Goal: Task Accomplishment & Management: Use online tool/utility

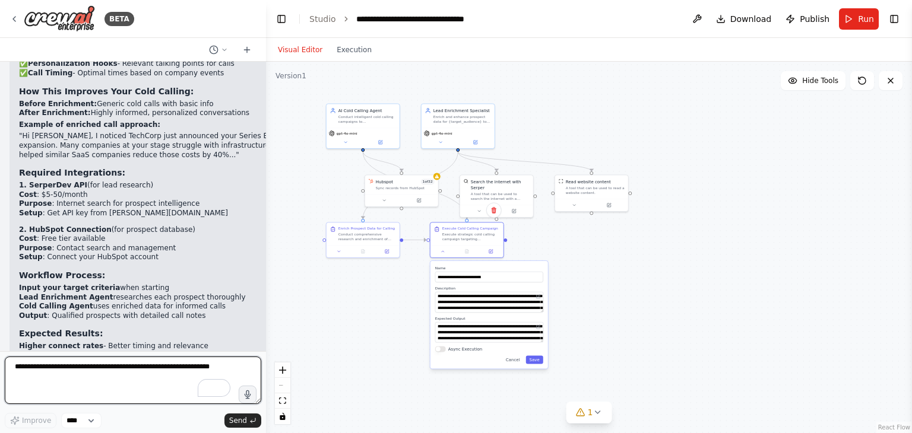
click at [123, 362] on textarea "To enrich screen reader interactions, please activate Accessibility in Grammarl…" at bounding box center [133, 380] width 256 height 47
click at [81, 364] on textarea "**********" at bounding box center [133, 380] width 256 height 47
type textarea "**********"
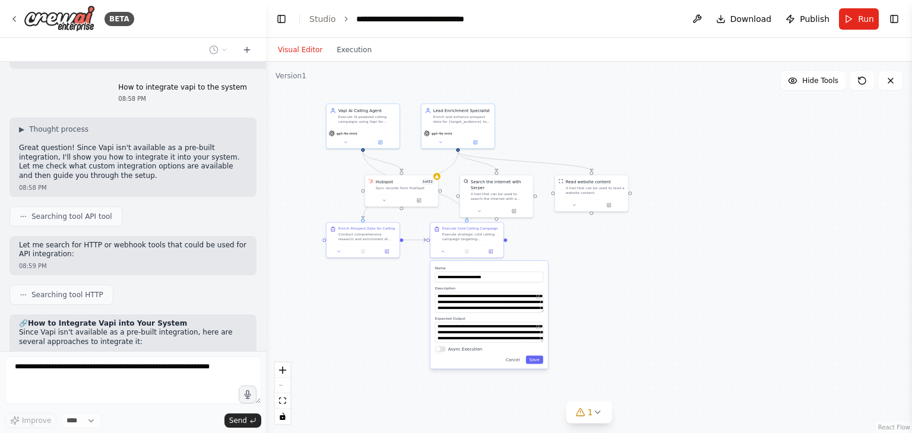
scroll to position [9963, 0]
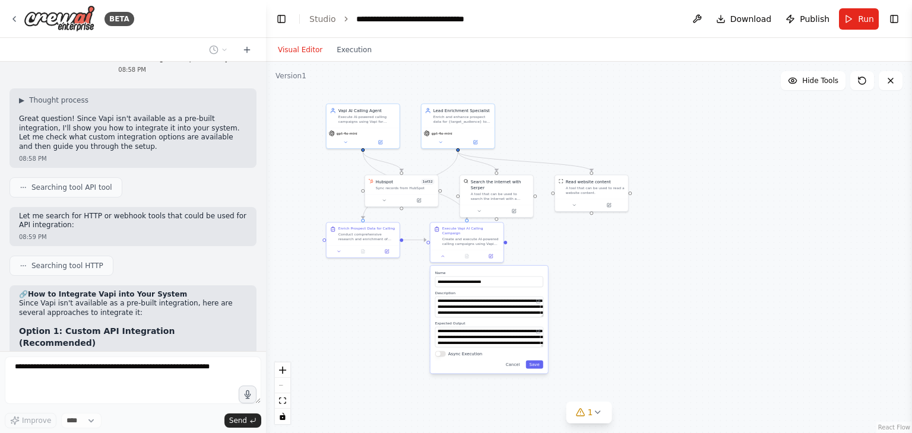
type input "**********"
click at [538, 362] on button "Save" at bounding box center [534, 364] width 17 height 8
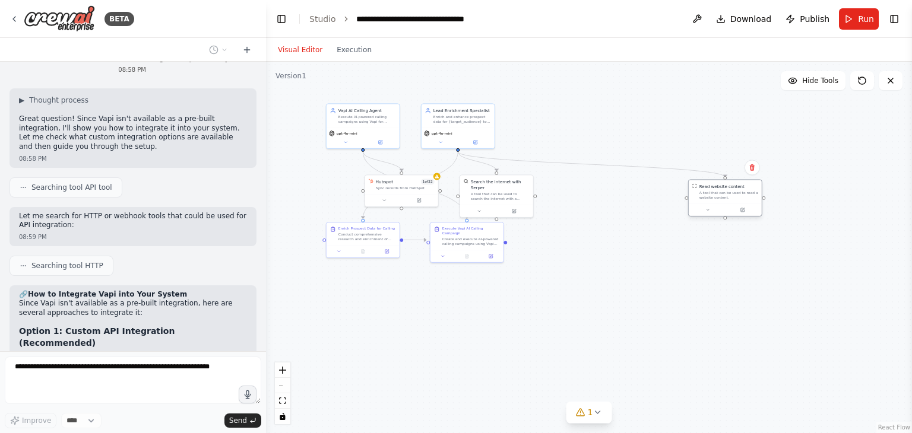
drag, startPoint x: 598, startPoint y: 188, endPoint x: 746, endPoint y: 191, distance: 147.2
click at [746, 191] on div "A tool that can be used to read a website content." at bounding box center [728, 195] width 59 height 9
drag, startPoint x: 491, startPoint y: 191, endPoint x: 609, endPoint y: 204, distance: 118.3
click at [609, 204] on div "A tool that can be used to search the internet with a search_query. Supports di…" at bounding box center [615, 206] width 59 height 9
drag, startPoint x: 474, startPoint y: 245, endPoint x: 505, endPoint y: 290, distance: 55.0
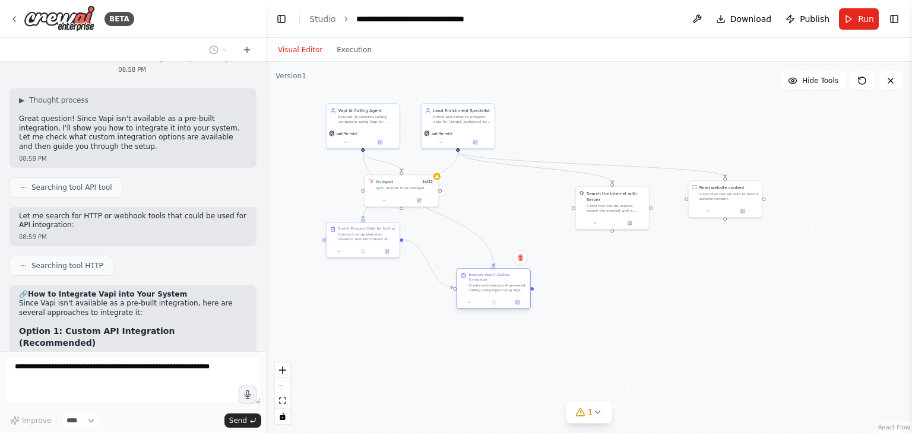
click at [505, 290] on div "Execute Vapi AI Calling Campaign Create and execute AI-powered calling campaign…" at bounding box center [493, 288] width 74 height 40
click at [363, 319] on div ".deletable-edge-delete-btn { width: 20px; height: 20px; border: 0px solid #ffff…" at bounding box center [589, 248] width 646 height 372
drag, startPoint x: 357, startPoint y: 237, endPoint x: 356, endPoint y: 286, distance: 49.3
click at [356, 286] on div "Conduct comprehensive research and enrichment of prospects within {target_audie…" at bounding box center [367, 282] width 58 height 9
drag, startPoint x: 385, startPoint y: 191, endPoint x: 297, endPoint y: 199, distance: 88.3
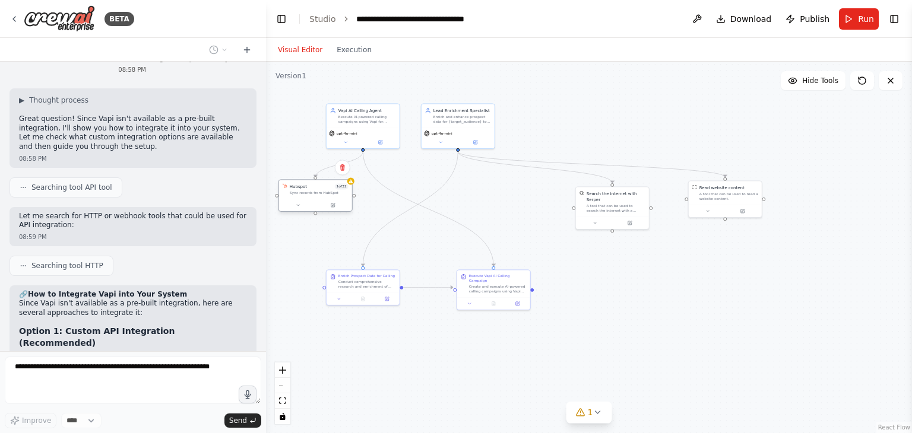
click at [297, 199] on div "Hubspot 1 of 32 Sync records from HubSpot" at bounding box center [315, 195] width 74 height 33
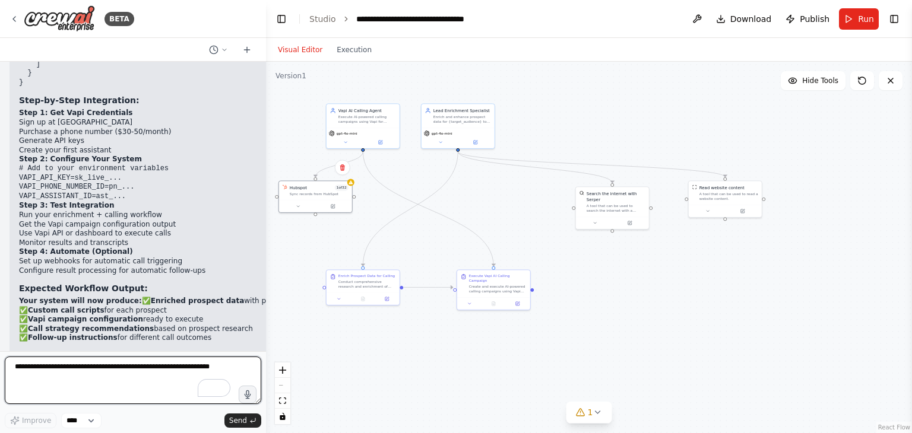
scroll to position [10950, 0]
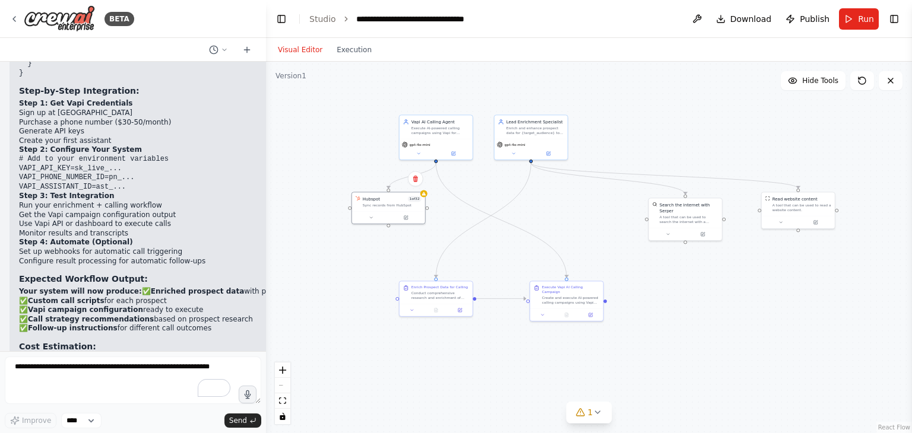
drag, startPoint x: 482, startPoint y: 195, endPoint x: 563, endPoint y: 207, distance: 81.6
click at [563, 207] on div ".deletable-edge-delete-btn { width: 20px; height: 20px; border: 0px solid #ffff…" at bounding box center [589, 248] width 646 height 372
drag, startPoint x: 683, startPoint y: 214, endPoint x: 619, endPoint y: 214, distance: 64.1
click at [619, 214] on div "A tool that can be used to search the internet with a search_query. Supports di…" at bounding box center [631, 218] width 59 height 9
click at [766, 284] on div ".deletable-edge-delete-btn { width: 20px; height: 20px; border: 0px solid #ffff…" at bounding box center [589, 248] width 646 height 372
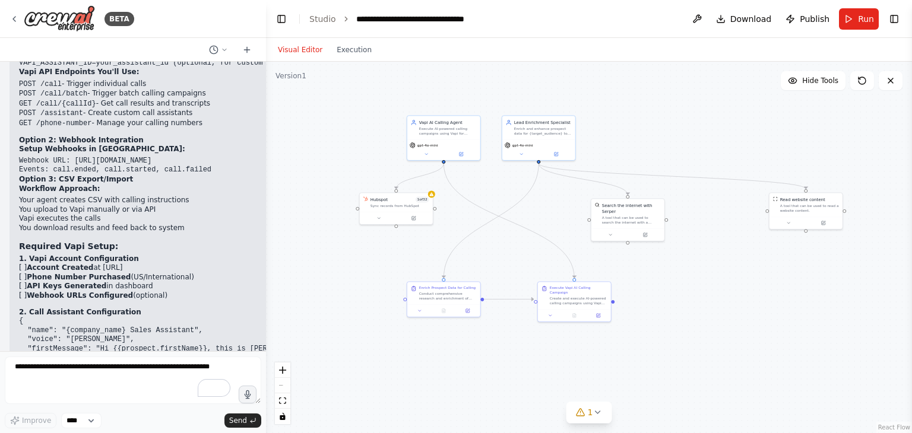
scroll to position [10500, 0]
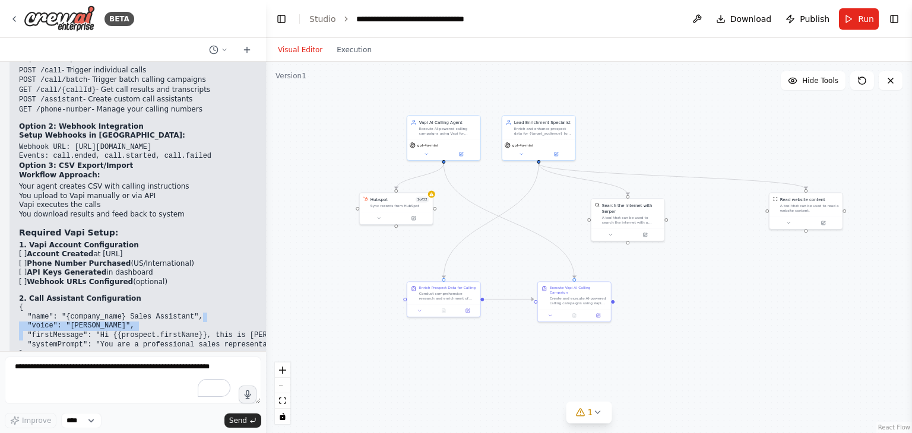
drag, startPoint x: 226, startPoint y: 186, endPoint x: 183, endPoint y: 189, distance: 42.8
click at [183, 303] on pre "{ "name": "{company_name} Sales Assistant", "voice": "[PERSON_NAME]", "firstMes…" at bounding box center [547, 331] width 1056 height 56
click at [203, 359] on h4 "3. Integration Code Structure" at bounding box center [547, 363] width 1056 height 9
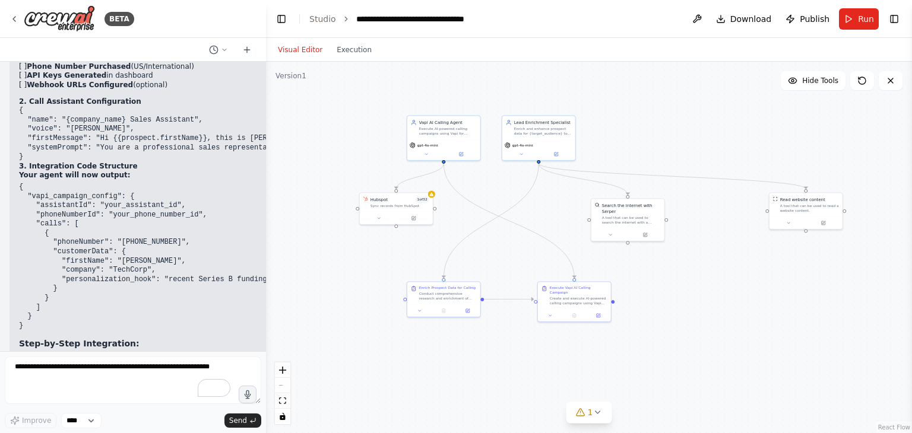
scroll to position [10697, 0]
click at [550, 312] on button at bounding box center [550, 314] width 20 height 7
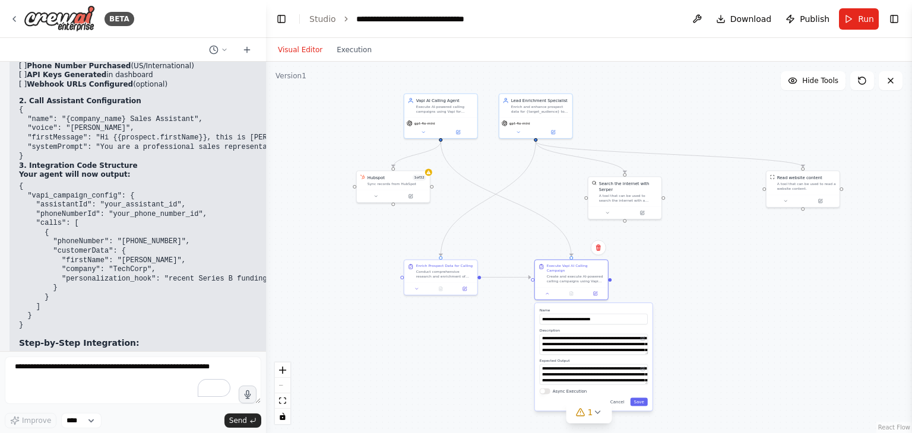
drag, startPoint x: 683, startPoint y: 353, endPoint x: 731, endPoint y: 331, distance: 53.4
click at [731, 331] on div ".deletable-edge-delete-btn { width: 20px; height: 20px; border: 0px solid #ffff…" at bounding box center [589, 248] width 646 height 372
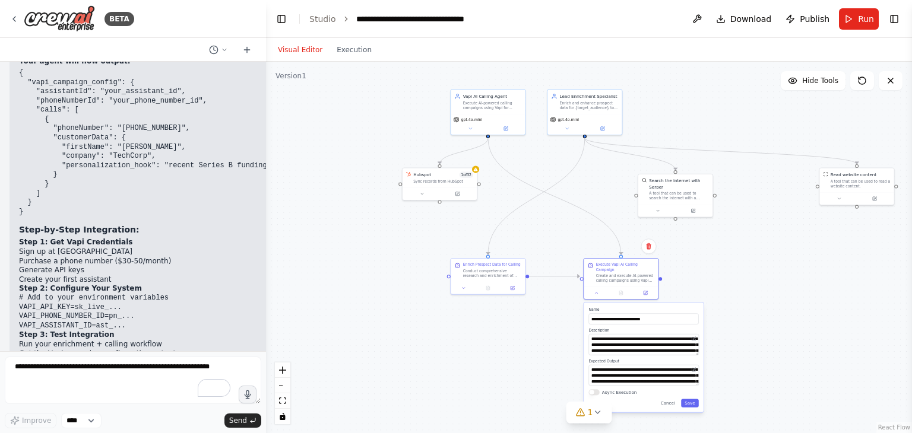
scroll to position [10950, 0]
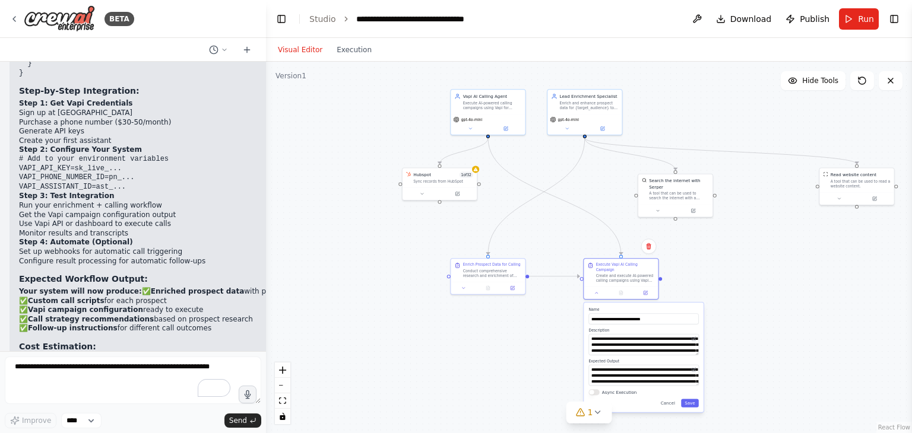
click at [379, 315] on div ".deletable-edge-delete-btn { width: 20px; height: 20px; border: 0px solid #ffff…" at bounding box center [589, 248] width 646 height 372
click at [795, 312] on div ".deletable-edge-delete-btn { width: 20px; height: 20px; border: 0px solid #ffff…" at bounding box center [589, 248] width 646 height 372
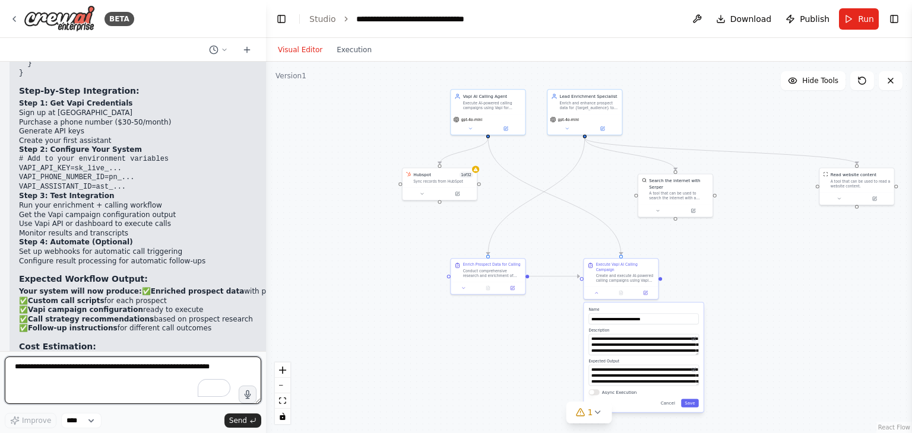
click at [111, 370] on textarea "To enrich screen reader interactions, please activate Accessibility in Grammarl…" at bounding box center [133, 380] width 256 height 47
type textarea "***"
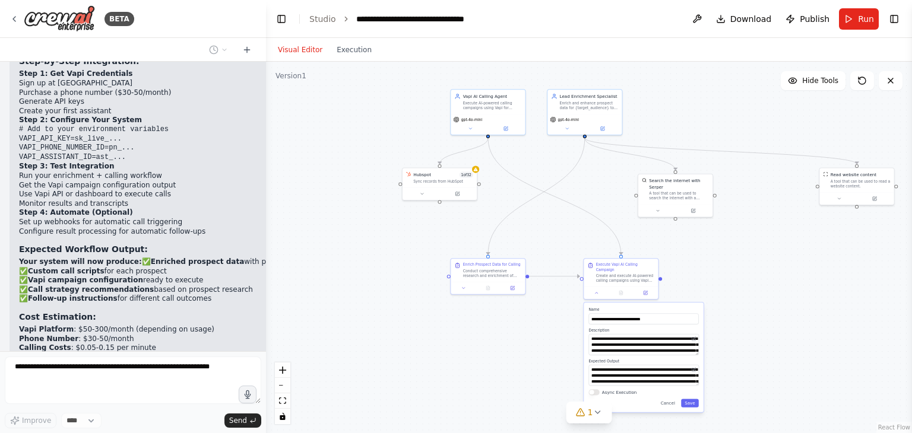
scroll to position [11020, 0]
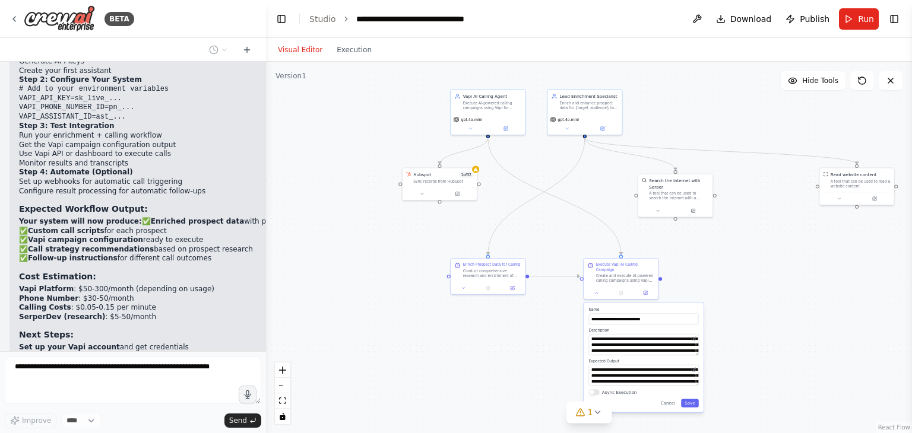
click at [696, 404] on div "**********" at bounding box center [644, 358] width 120 height 110
click at [693, 399] on button "Save" at bounding box center [690, 403] width 18 height 8
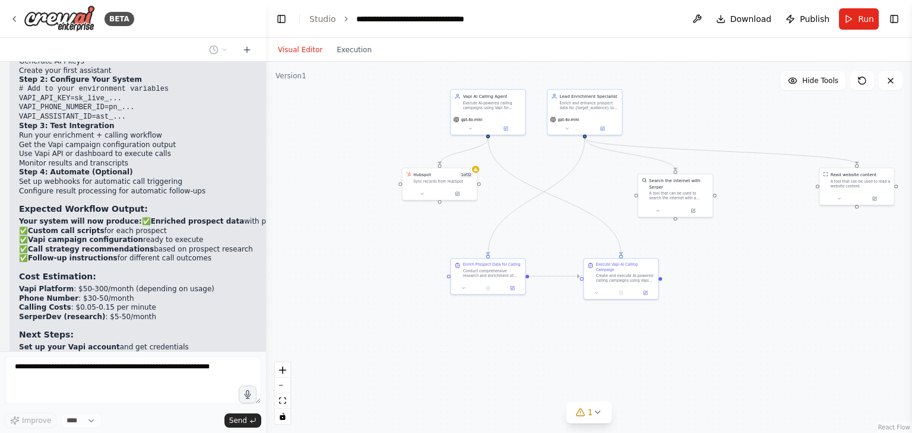
click at [757, 293] on div ".deletable-edge-delete-btn { width: 20px; height: 20px; border: 0px solid #ffff…" at bounding box center [589, 248] width 646 height 372
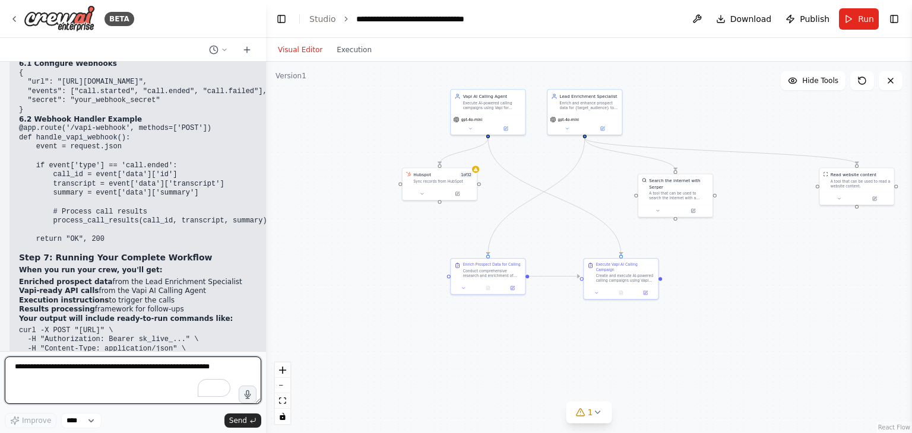
scroll to position [13301, 0]
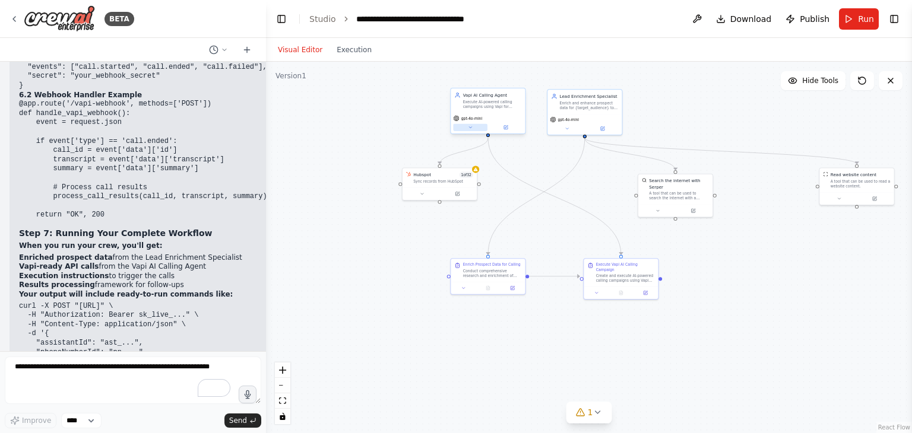
click at [471, 127] on icon at bounding box center [470, 127] width 5 height 5
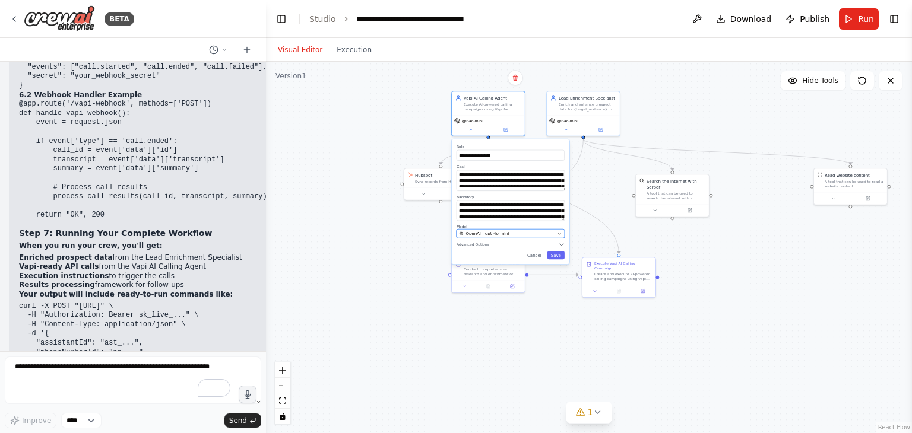
click at [558, 234] on icon "button" at bounding box center [559, 234] width 5 height 5
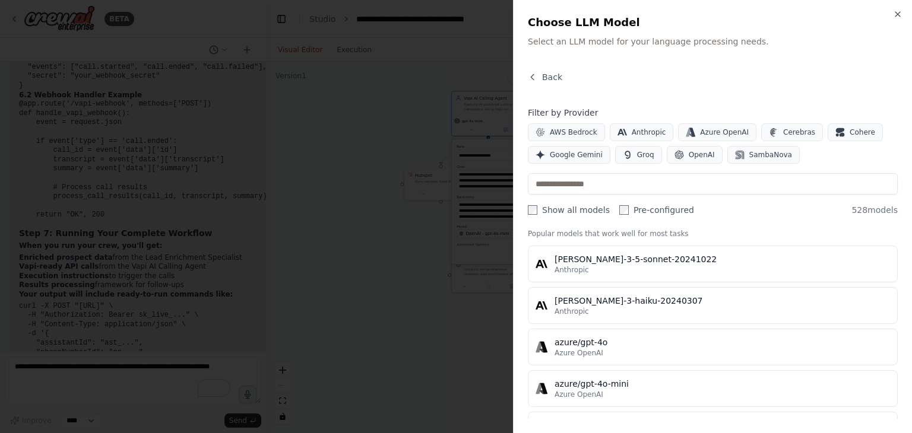
scroll to position [19, 0]
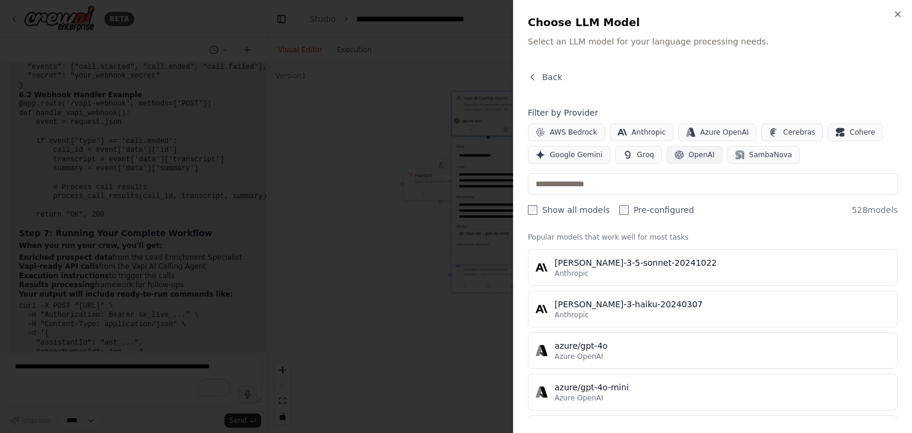
click at [689, 157] on span "OpenAI" at bounding box center [702, 154] width 26 height 9
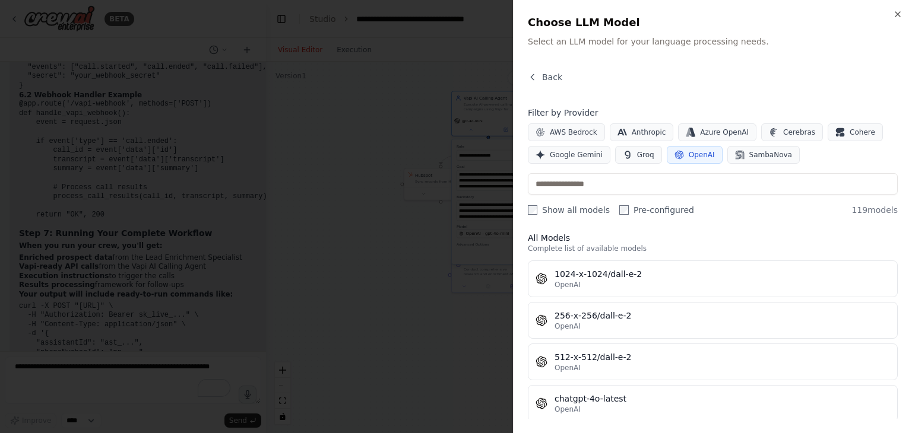
scroll to position [171, 0]
click at [454, 328] on div at bounding box center [456, 216] width 912 height 433
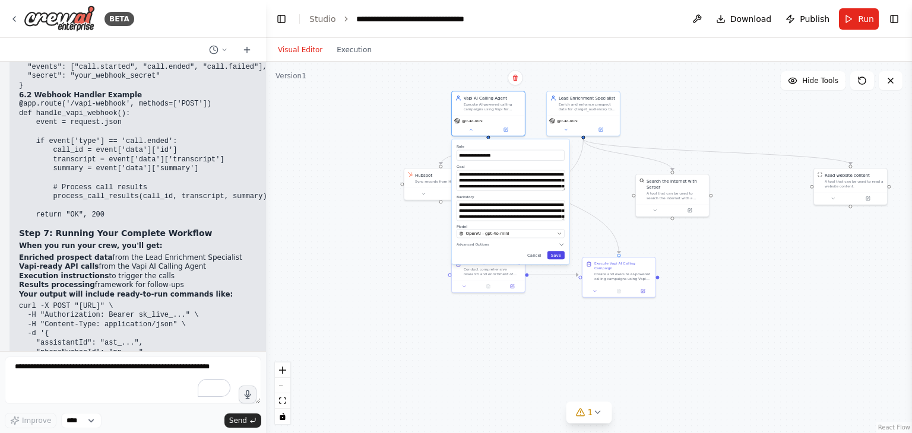
click at [558, 257] on button "Save" at bounding box center [555, 255] width 17 height 8
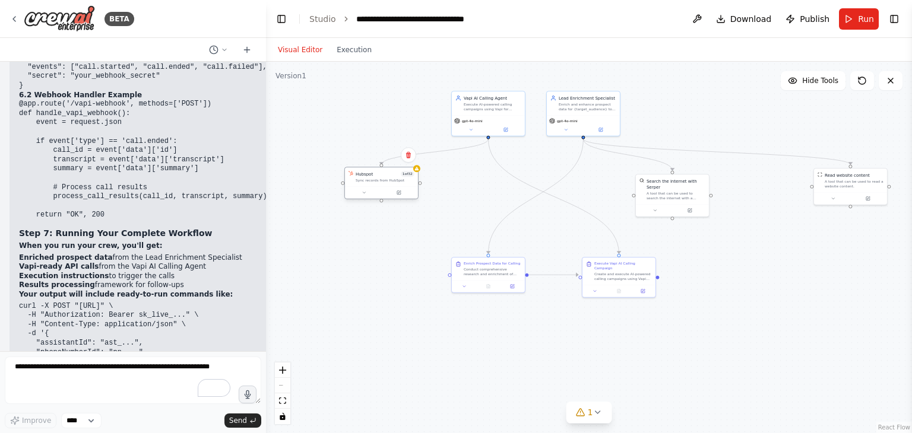
drag, startPoint x: 456, startPoint y: 186, endPoint x: 392, endPoint y: 188, distance: 64.1
click at [392, 188] on div at bounding box center [381, 192] width 73 height 12
drag, startPoint x: 158, startPoint y: 256, endPoint x: 156, endPoint y: 224, distance: 32.7
click at [156, 302] on pre "curl -X POST "[URL]" \ -H "Authorization: Bearer sk_live_..." \ -H "Content-Typ…" at bounding box center [162, 371] width 286 height 139
click at [347, 350] on div ".deletable-edge-delete-btn { width: 20px; height: 20px; border: 0px solid #ffff…" at bounding box center [589, 248] width 646 height 372
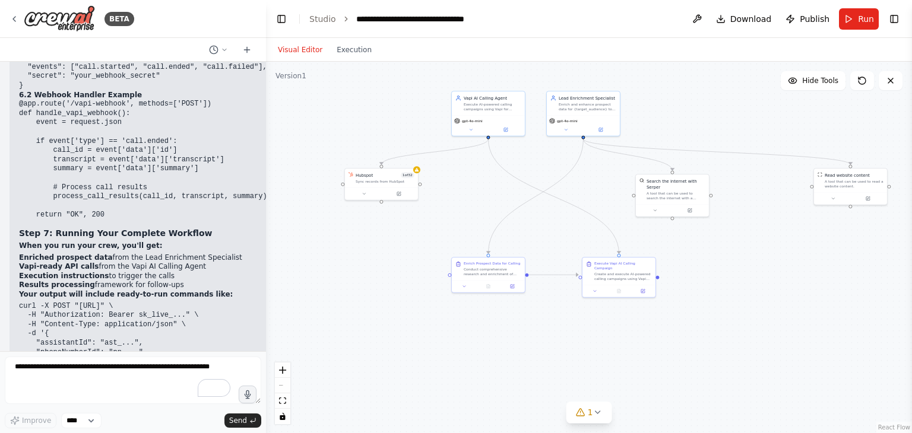
click at [309, 288] on div ".deletable-edge-delete-btn { width: 20px; height: 20px; border: 0px solid #ffff…" at bounding box center [589, 248] width 646 height 372
click at [211, 302] on pre "curl -X POST "[URL]" \ -H "Authorization: Bearer sk_live_..." \ -H "Content-Typ…" at bounding box center [162, 371] width 286 height 139
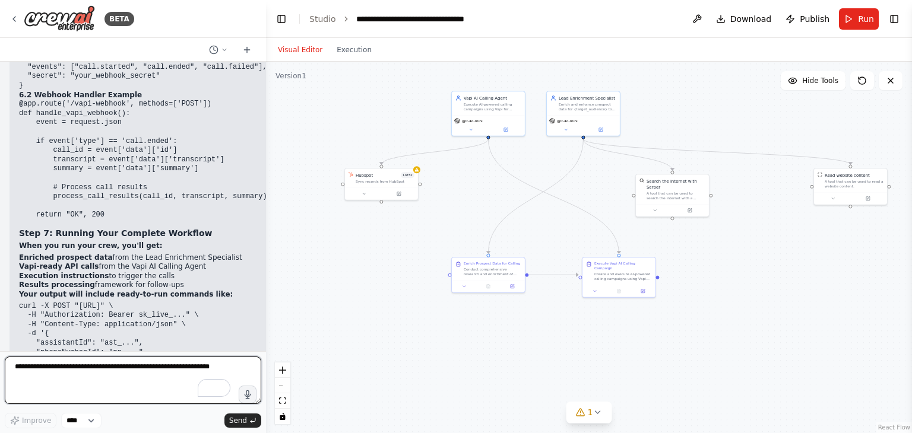
click at [97, 376] on textarea "To enrich screen reader interactions, please activate Accessibility in Grammarl…" at bounding box center [133, 380] width 256 height 47
type textarea "**********"
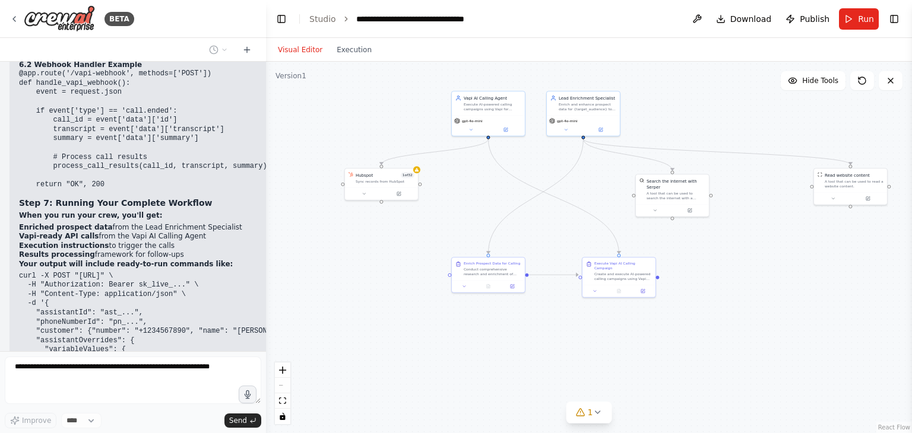
scroll to position [13372, 0]
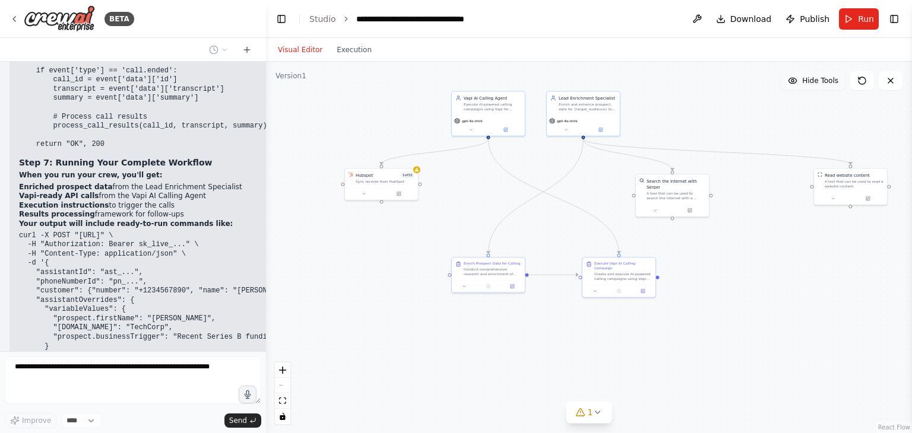
click at [794, 79] on icon at bounding box center [792, 80] width 9 height 9
click at [794, 79] on icon at bounding box center [789, 80] width 9 height 9
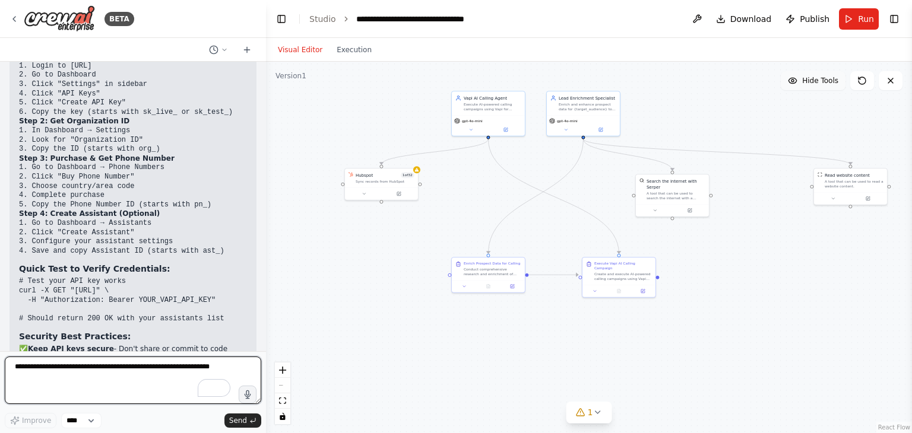
scroll to position [14445, 0]
